Goal: Obtain resource: Obtain resource

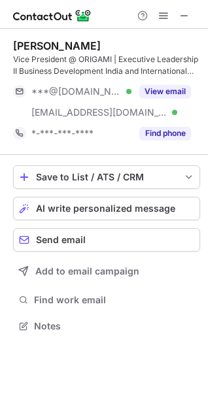
scroll to position [317, 208]
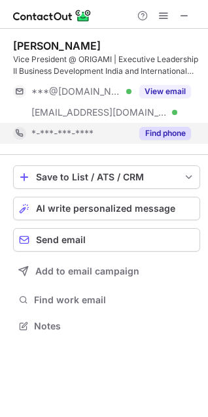
click at [169, 136] on button "Find phone" at bounding box center [165, 133] width 52 height 13
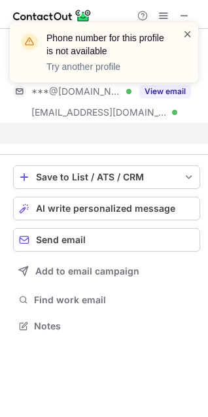
scroll to position [296, 208]
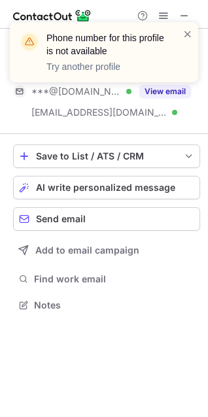
click at [193, 39] on div "Phone number for this profile is not available Try another profile" at bounding box center [104, 52] width 188 height 60
click at [189, 29] on span at bounding box center [187, 33] width 10 height 13
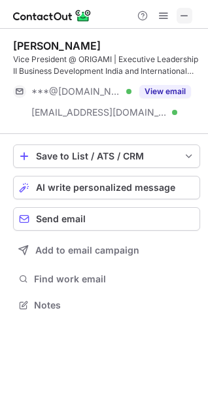
click at [184, 17] on span at bounding box center [184, 15] width 10 height 10
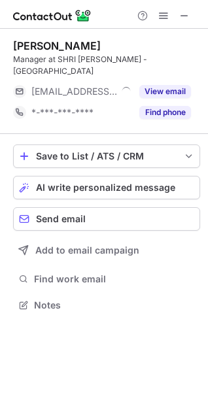
scroll to position [296, 208]
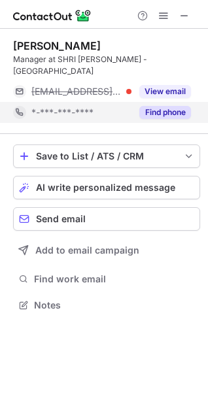
click at [143, 117] on button "Find phone" at bounding box center [165, 112] width 52 height 13
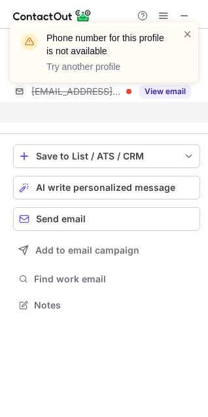
click at [179, 13] on div "Phone number for this profile is not available Try another profile" at bounding box center [103, 57] width 209 height 97
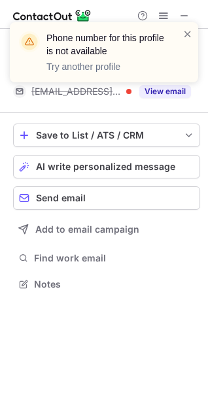
click at [192, 22] on div "Phone number for this profile is not available Try another profile" at bounding box center [104, 52] width 188 height 60
click at [182, 37] on span at bounding box center [187, 33] width 10 height 13
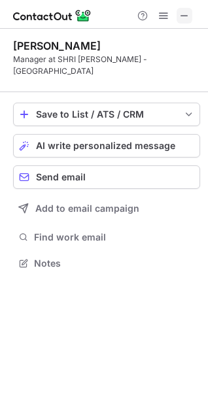
click at [181, 11] on span at bounding box center [184, 15] width 10 height 10
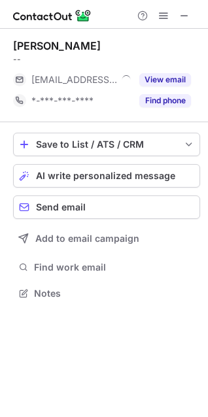
scroll to position [6, 6]
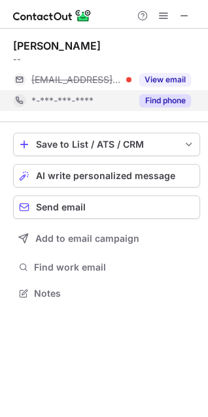
click at [164, 101] on button "Find phone" at bounding box center [165, 100] width 52 height 13
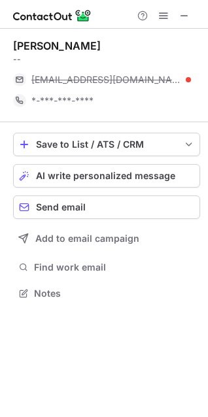
scroll to position [284, 208]
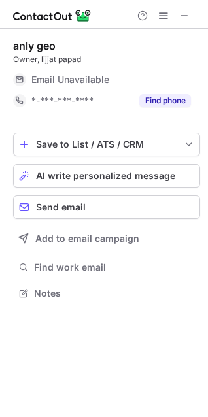
scroll to position [6, 6]
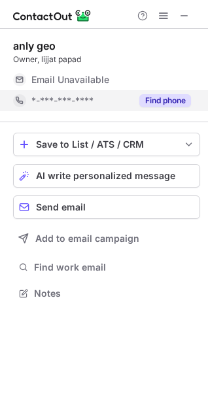
click at [160, 97] on button "Find phone" at bounding box center [165, 100] width 52 height 13
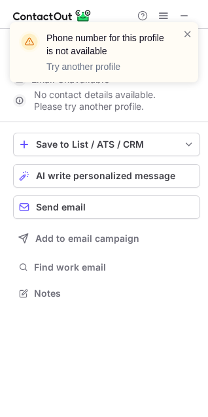
click at [186, 15] on div "Phone number for this profile is not available Try another profile" at bounding box center [103, 57] width 209 height 97
click at [186, 37] on span at bounding box center [187, 33] width 10 height 13
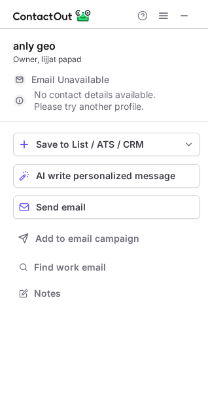
click at [186, 12] on div "Phone number for this profile is not available Try another profile" at bounding box center [103, 57] width 209 height 97
click at [186, 18] on span at bounding box center [184, 15] width 10 height 10
